Goal: Check status: Check status

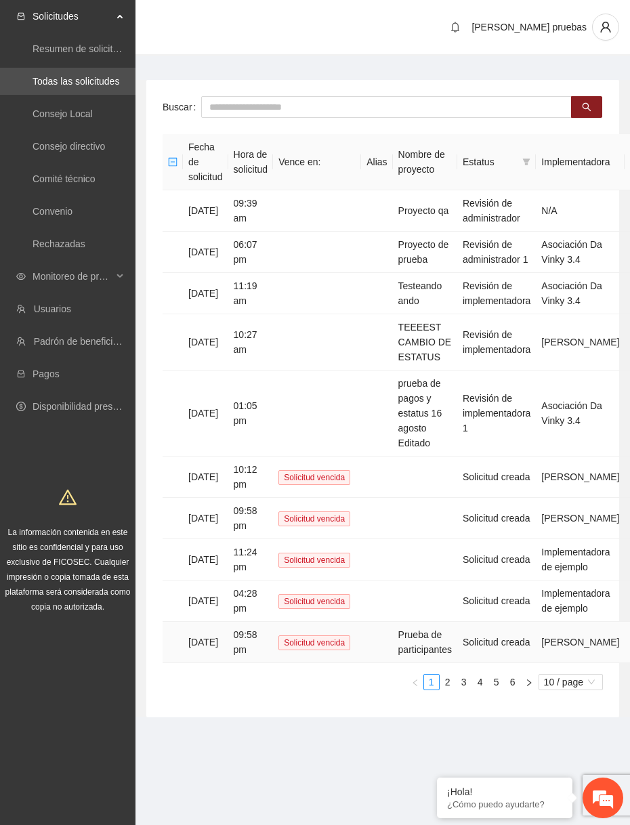
click at [422, 628] on td "Prueba de participantes" at bounding box center [425, 642] width 64 height 41
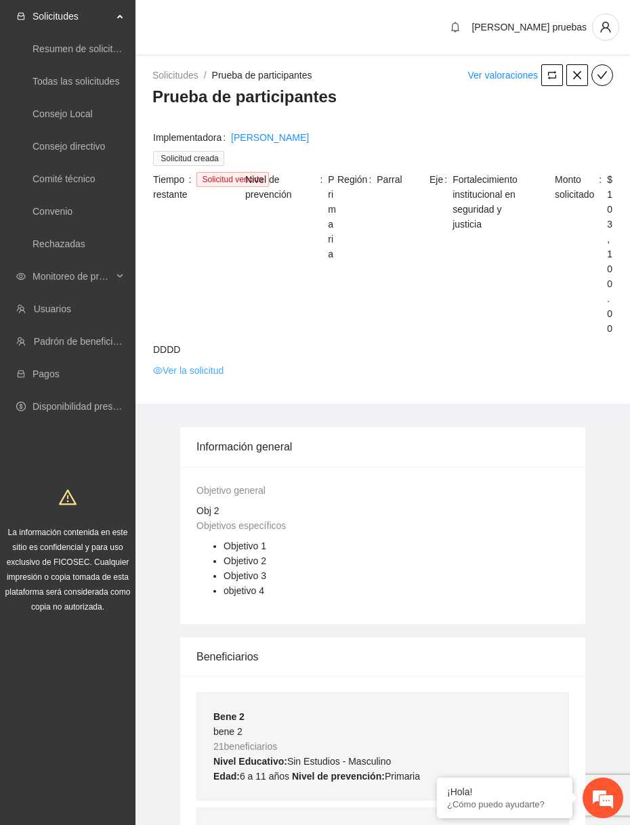
click at [178, 369] on link "Ver la solicitud" at bounding box center [188, 370] width 70 height 15
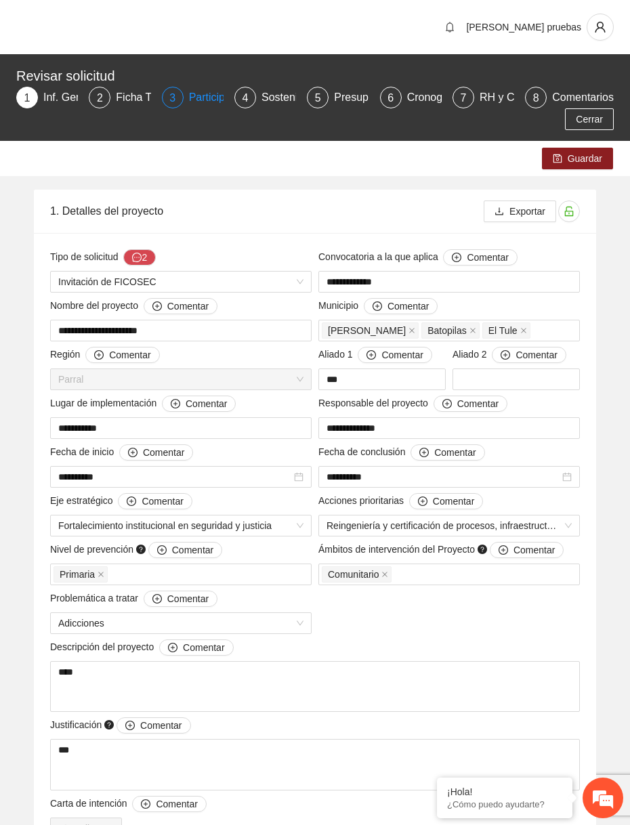
click at [192, 97] on div "Participantes" at bounding box center [226, 98] width 74 height 22
